Goal: Task Accomplishment & Management: Manage account settings

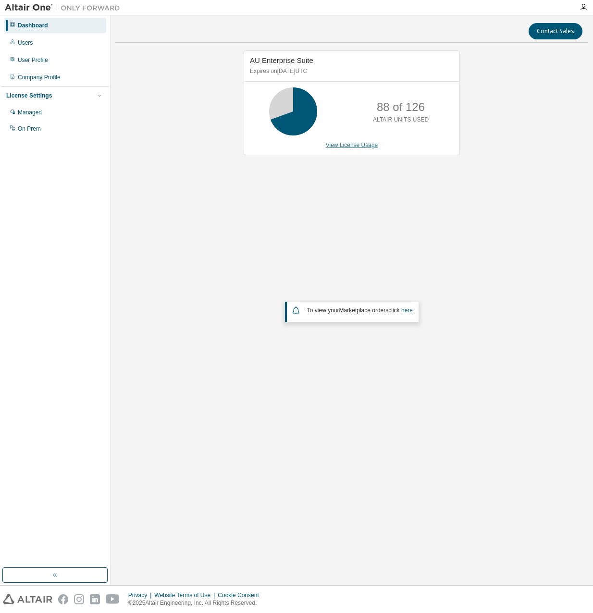
click at [349, 147] on link "View License Usage" at bounding box center [352, 145] width 52 height 7
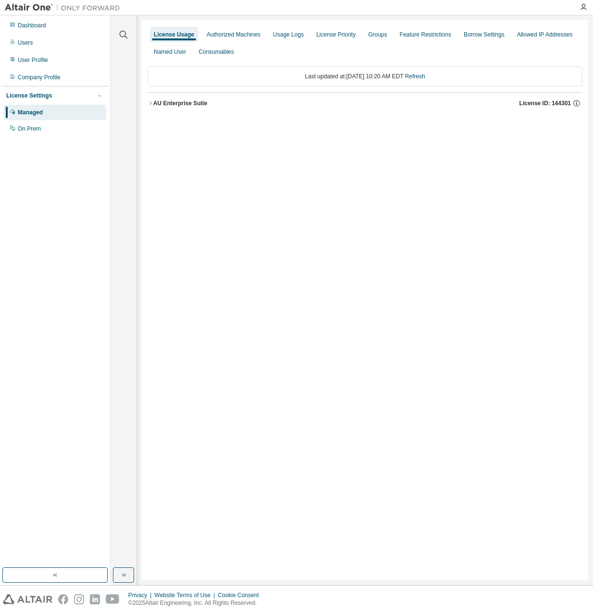
click at [182, 103] on div "AU Enterprise Suite" at bounding box center [180, 103] width 54 height 8
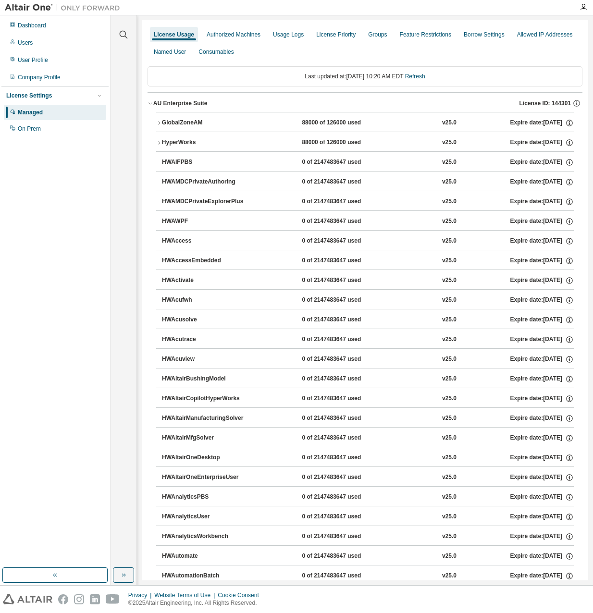
click at [164, 121] on div "GlobalZoneAM" at bounding box center [205, 123] width 86 height 9
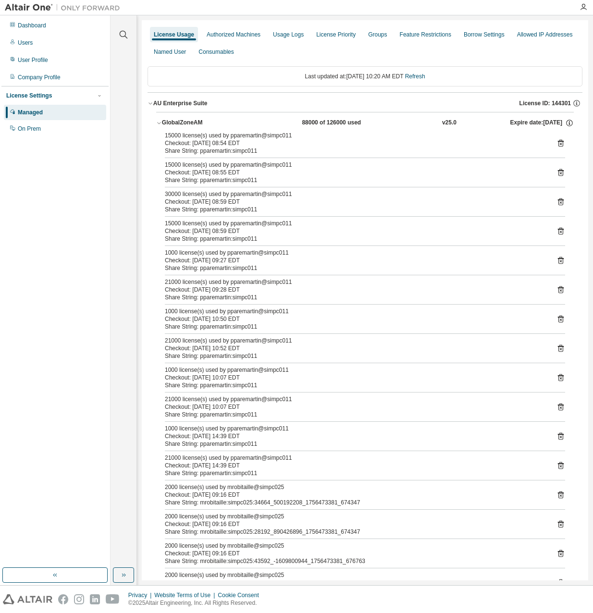
click at [178, 118] on button "GlobalZoneAM 88000 of 126000 used v25.0 Expire date: 2026-05-31" at bounding box center [364, 122] width 417 height 21
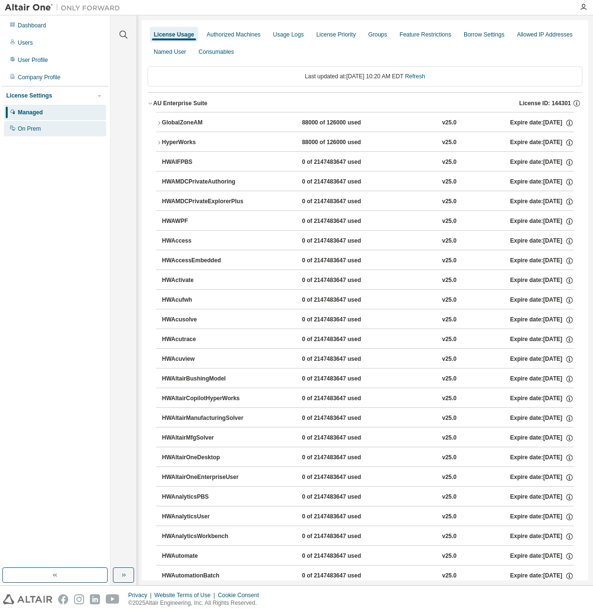
click at [49, 123] on div "On Prem" at bounding box center [55, 128] width 102 height 15
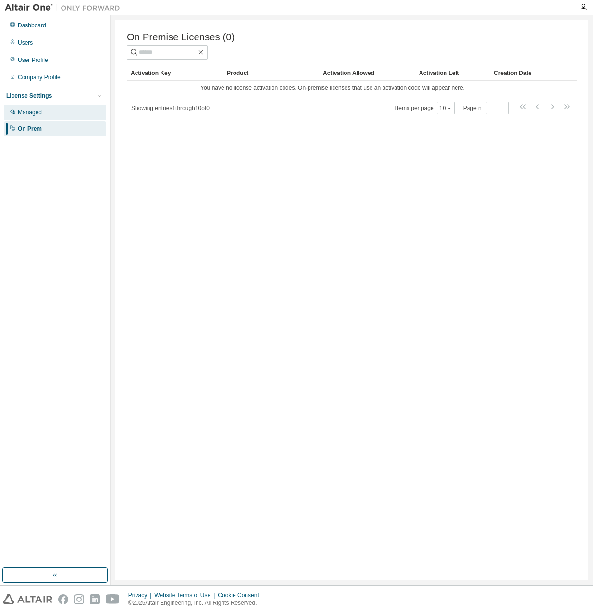
click at [37, 112] on div "Managed" at bounding box center [30, 113] width 24 height 8
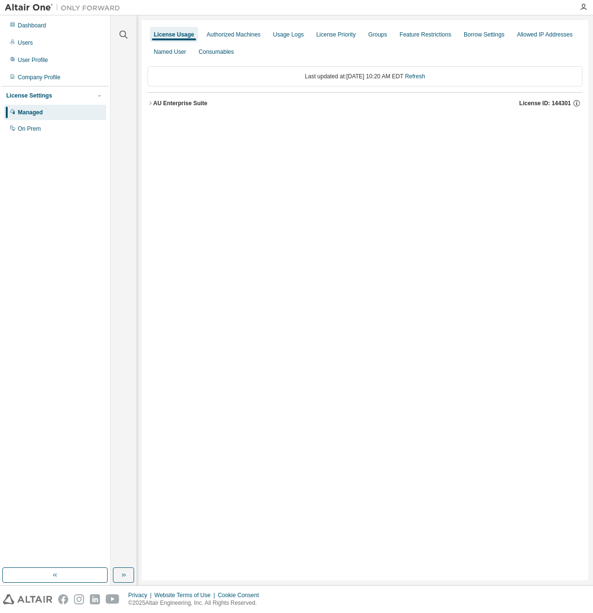
click at [171, 104] on div "AU Enterprise Suite" at bounding box center [180, 103] width 54 height 8
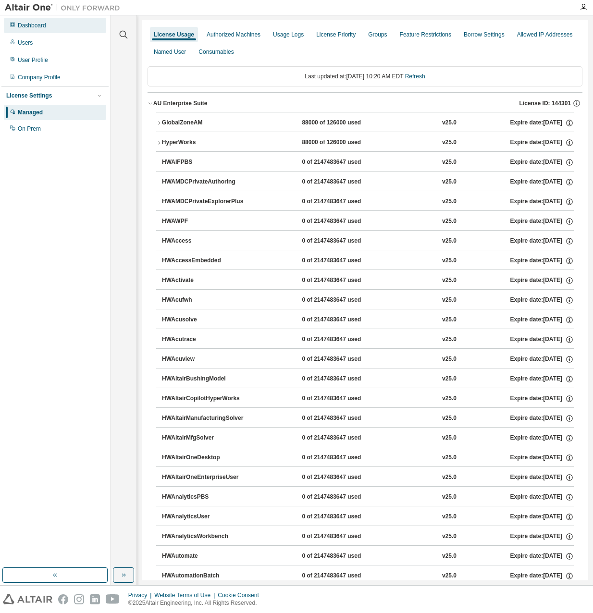
click at [39, 27] on div "Dashboard" at bounding box center [32, 26] width 28 height 8
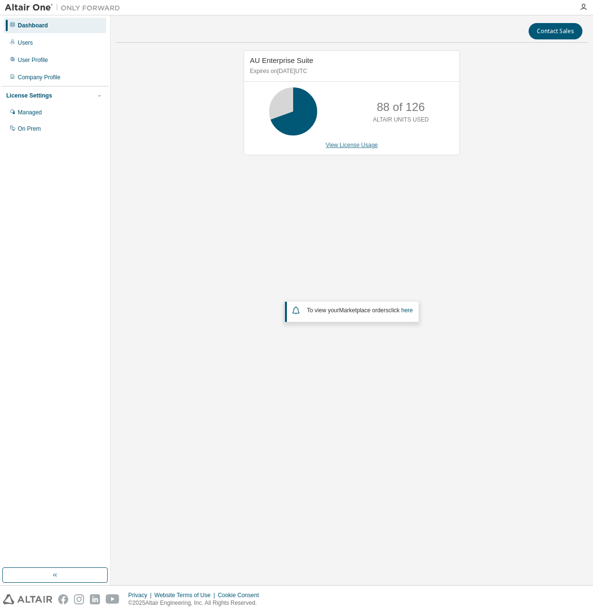
click at [359, 143] on link "View License Usage" at bounding box center [352, 145] width 52 height 7
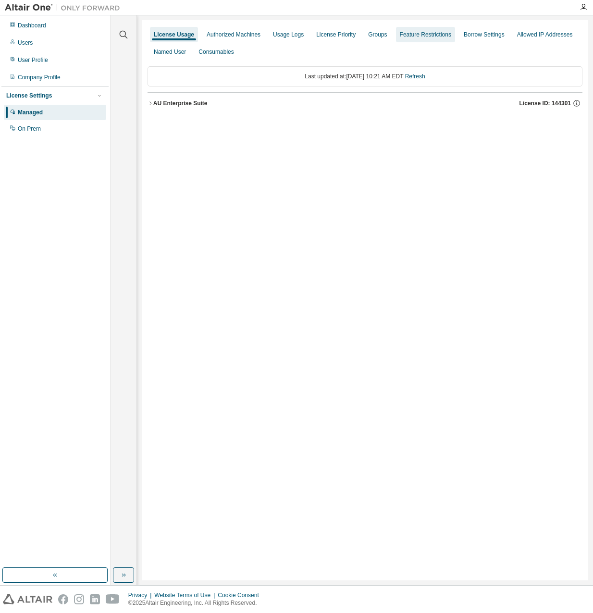
click at [437, 31] on div "Feature Restrictions" at bounding box center [425, 35] width 51 height 8
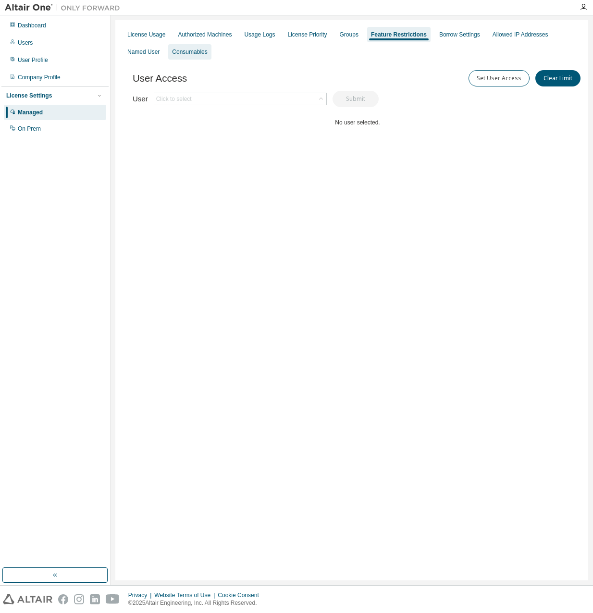
click at [194, 50] on div "Consumables" at bounding box center [189, 52] width 35 height 8
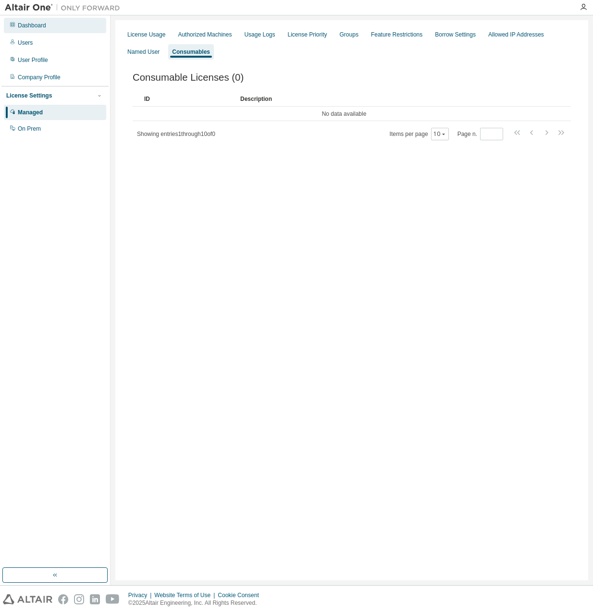
click at [22, 27] on div "Dashboard" at bounding box center [32, 26] width 28 height 8
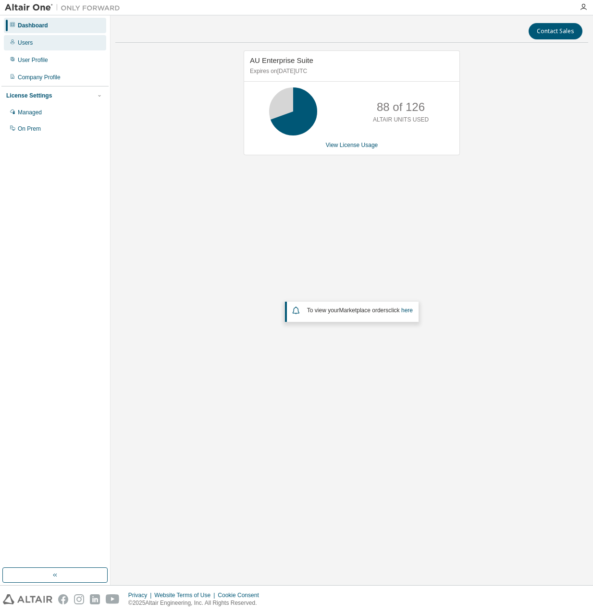
click at [52, 47] on div "Users" at bounding box center [55, 42] width 102 height 15
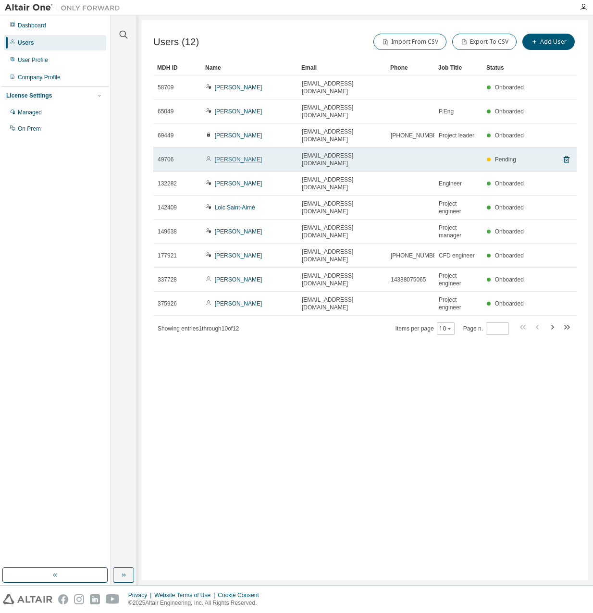
click at [231, 156] on link "Geneviève Dutil" at bounding box center [239, 159] width 48 height 7
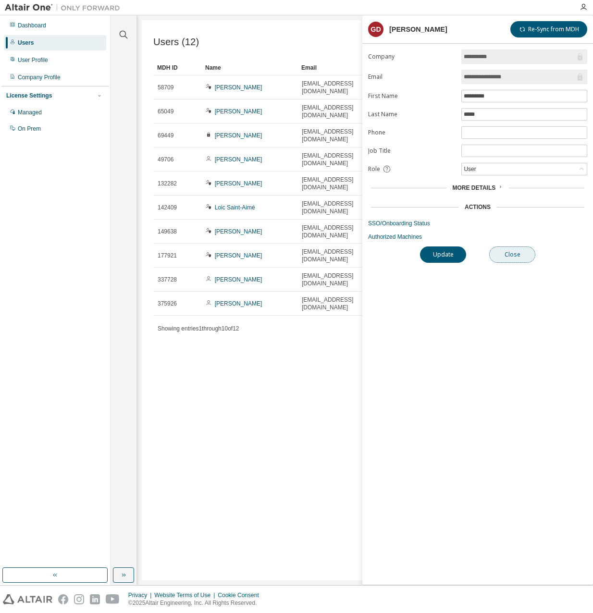
click at [502, 252] on button "Close" at bounding box center [512, 254] width 46 height 16
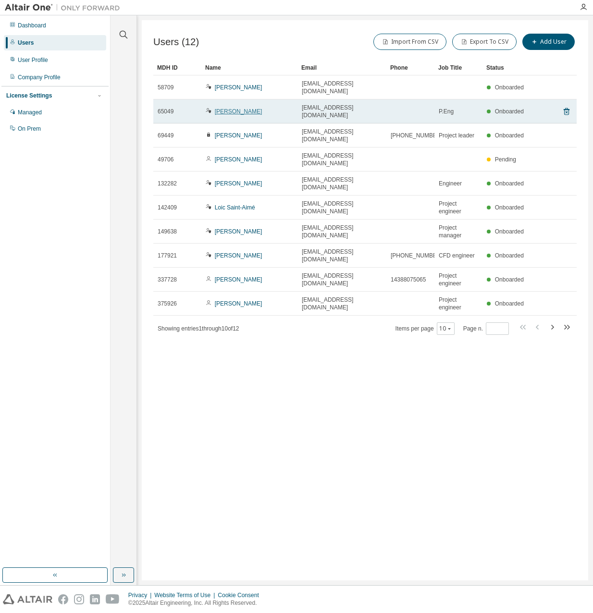
click at [257, 108] on link "Charles Langevin-Bouffard" at bounding box center [239, 111] width 48 height 7
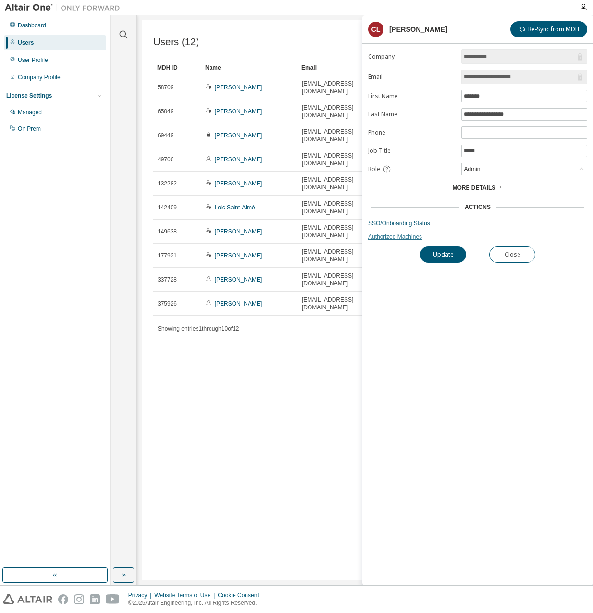
click at [396, 234] on link "Authorized Machines" at bounding box center [477, 237] width 219 height 8
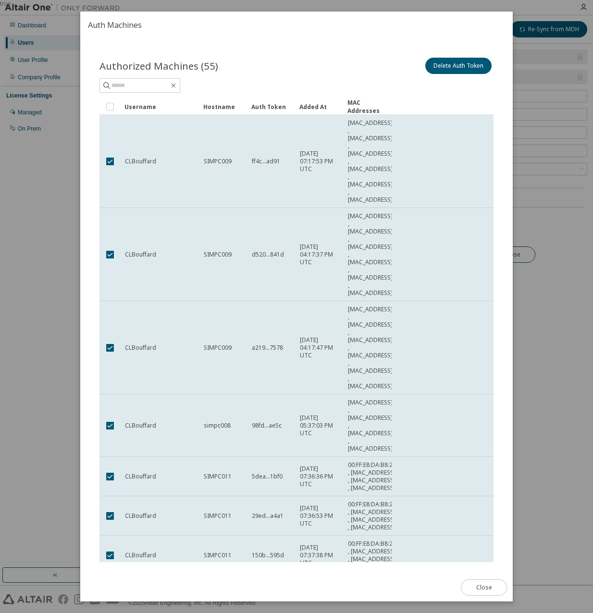
click at [492, 591] on button "Close" at bounding box center [484, 587] width 46 height 16
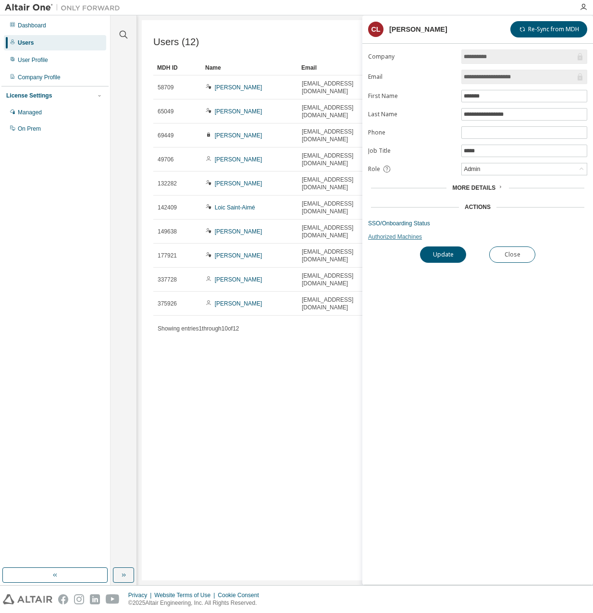
click at [399, 235] on link "Authorized Machines" at bounding box center [477, 237] width 219 height 8
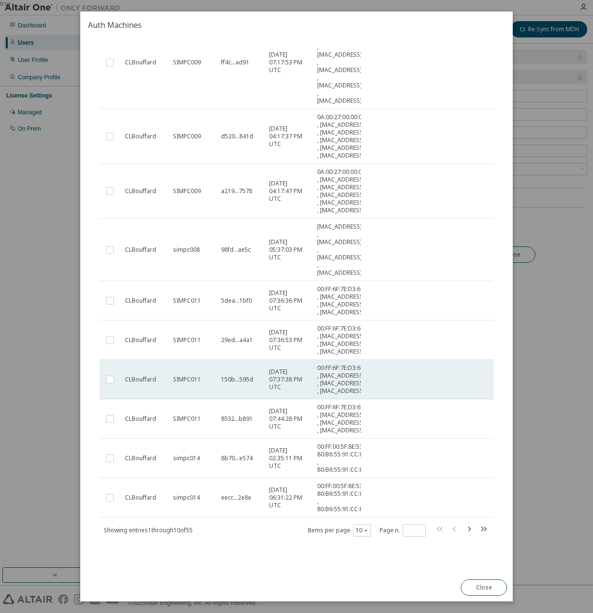
scroll to position [269, 0]
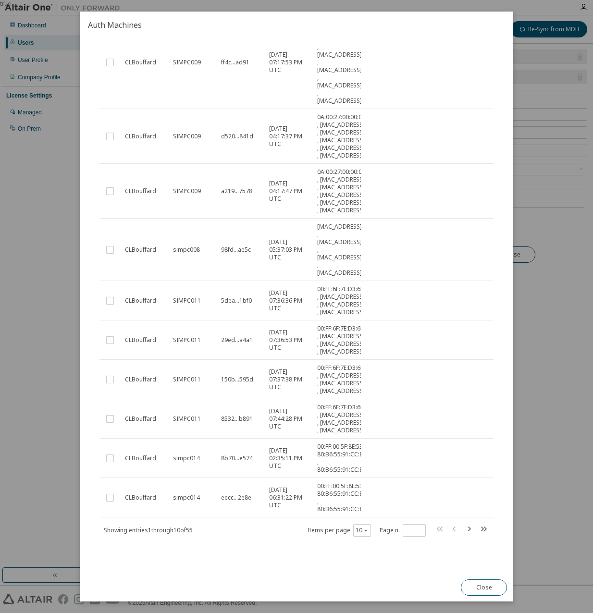
click at [367, 532] on div "Items per page 10 Page n. *" at bounding box center [398, 530] width 182 height 14
click at [357, 531] on button "10" at bounding box center [361, 530] width 13 height 8
click at [365, 588] on div "100" at bounding box center [386, 590] width 77 height 12
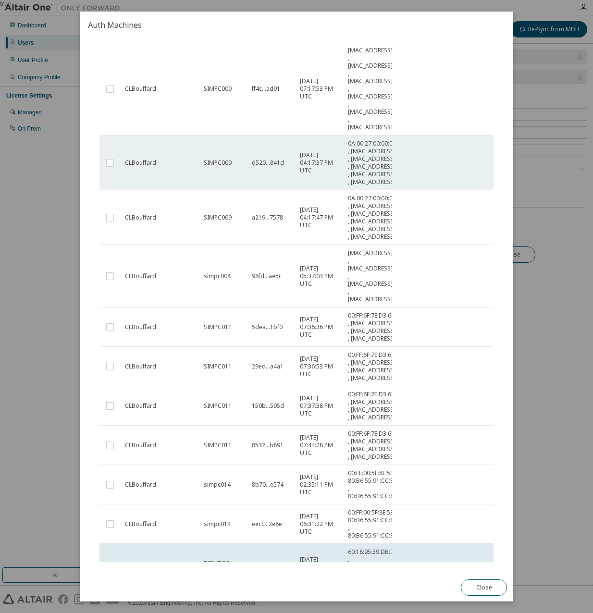
scroll to position [0, 0]
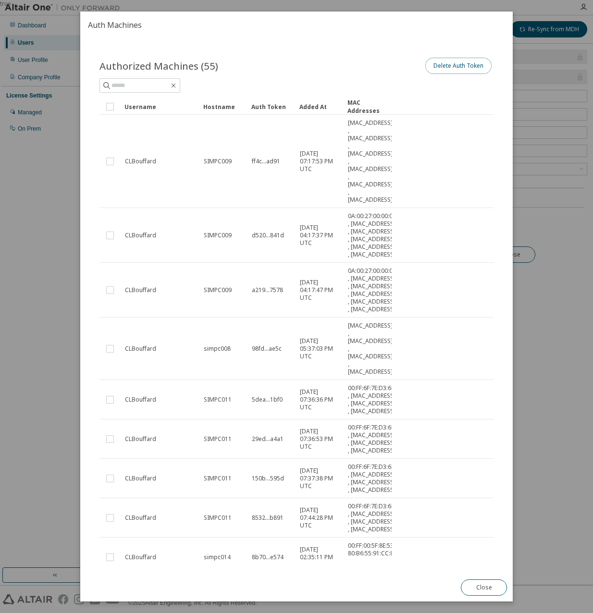
click at [456, 69] on button "Delete Auth Token" at bounding box center [458, 66] width 66 height 16
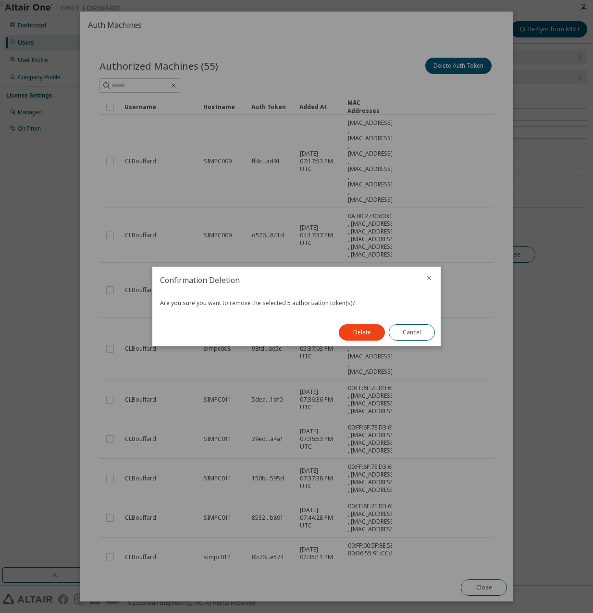
click at [369, 334] on button "Delete" at bounding box center [362, 332] width 46 height 16
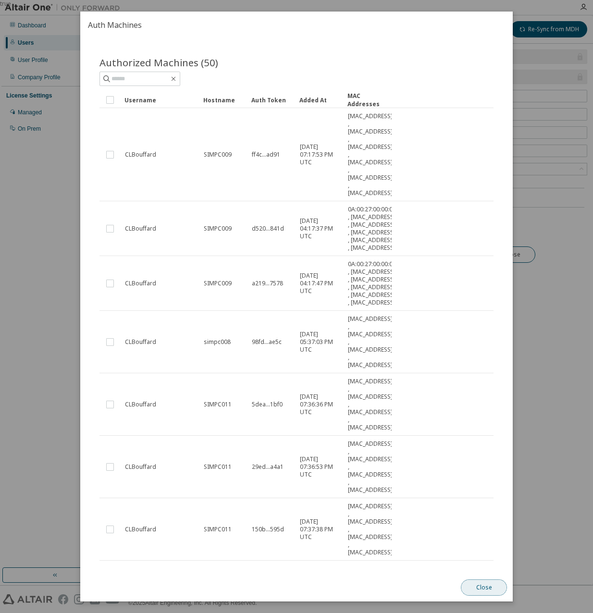
click at [478, 585] on button "Close" at bounding box center [484, 587] width 46 height 16
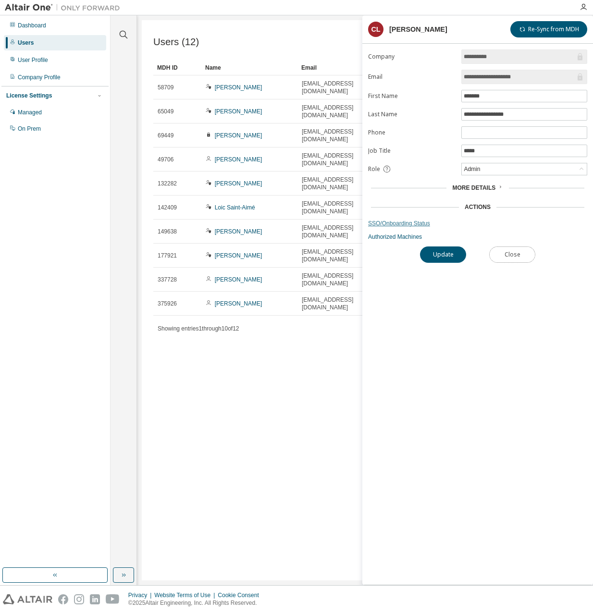
drag, startPoint x: 509, startPoint y: 254, endPoint x: 425, endPoint y: 226, distance: 88.2
click at [437, 225] on div "**********" at bounding box center [477, 316] width 231 height 535
click at [412, 226] on link "SSO/Onboarding Status" at bounding box center [477, 223] width 219 height 8
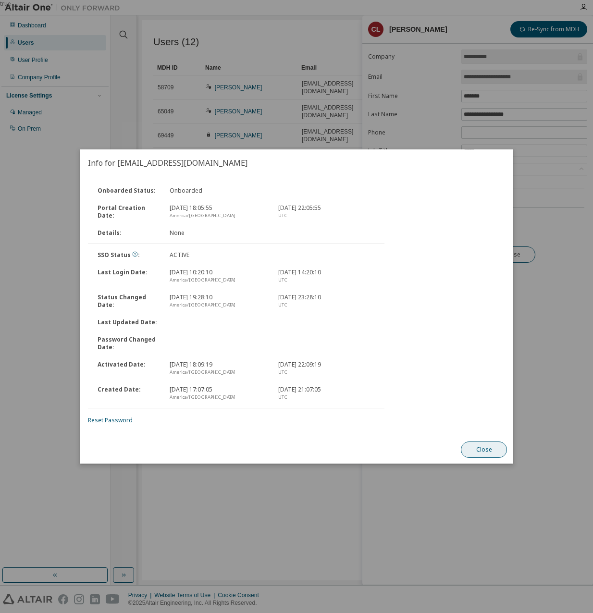
click at [481, 448] on button "Close" at bounding box center [484, 449] width 46 height 16
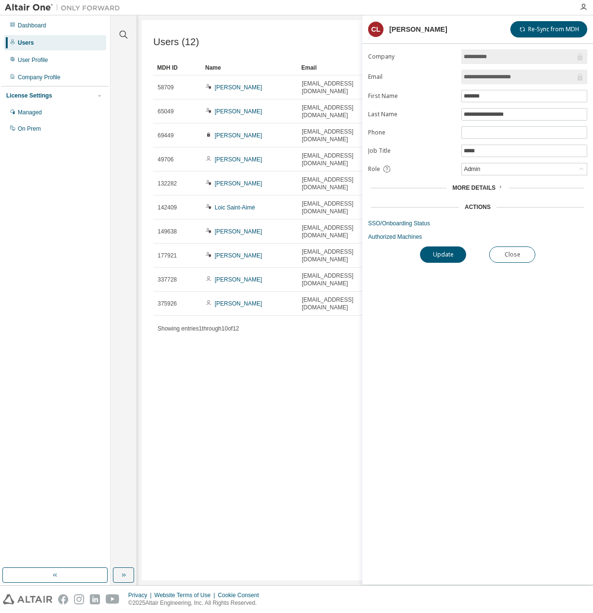
click at [292, 372] on div "Users (12) Import From CSV Export To CSV Add User Clear Load Save Save As Field…" at bounding box center [365, 300] width 446 height 560
click at [580, 6] on icon "button" at bounding box center [583, 7] width 8 height 8
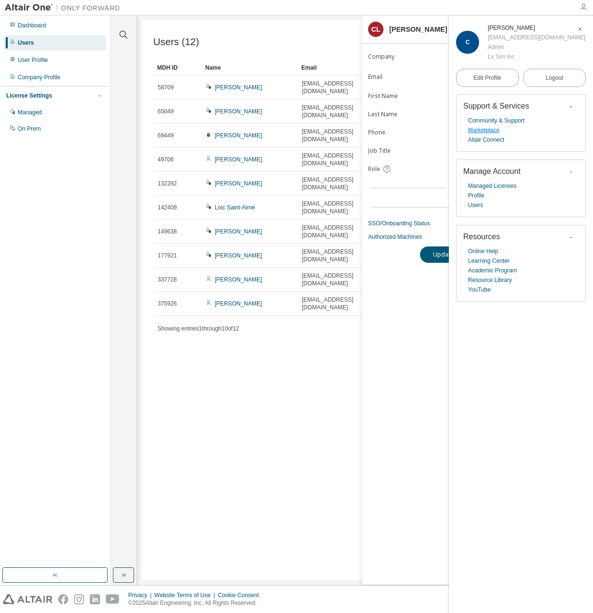
click at [493, 128] on link "Marketplace" at bounding box center [483, 130] width 31 height 10
